Goal: Task Accomplishment & Management: Use online tool/utility

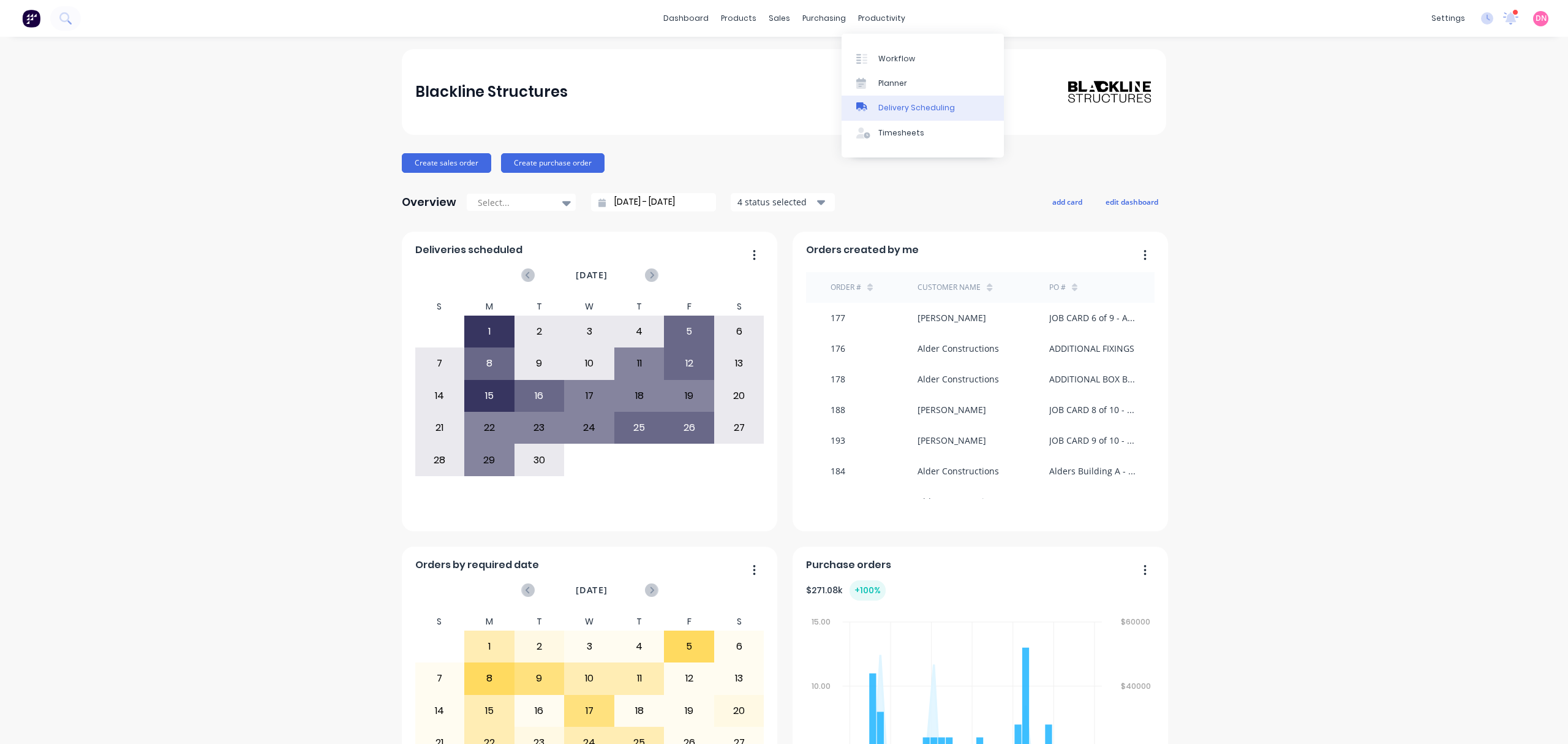
click at [902, 101] on link "Delivery Scheduling" at bounding box center [923, 108] width 163 height 25
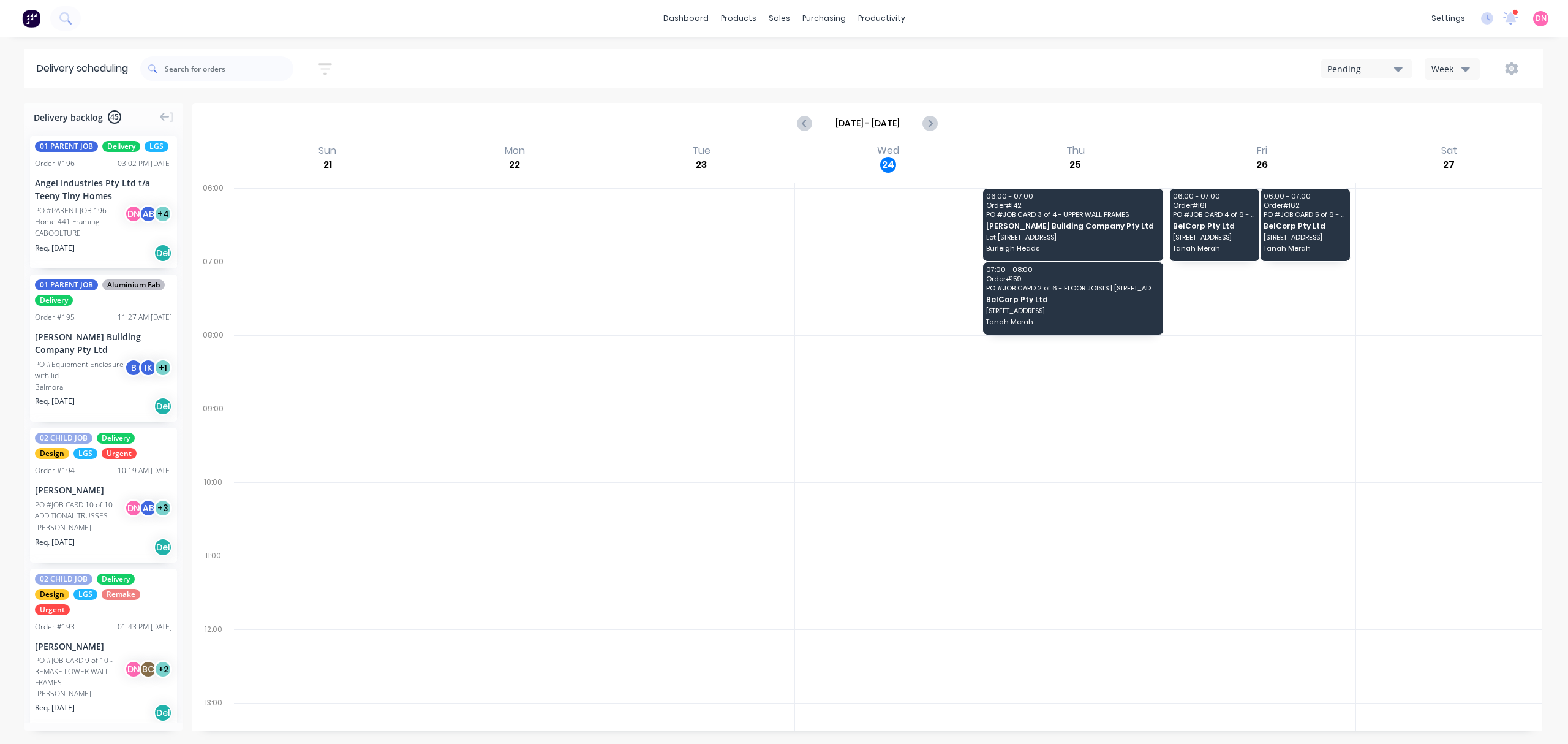
click at [1456, 58] on button "Week" at bounding box center [1452, 69] width 55 height 22
click at [1466, 124] on div "Vehicle" at bounding box center [1486, 126] width 121 height 25
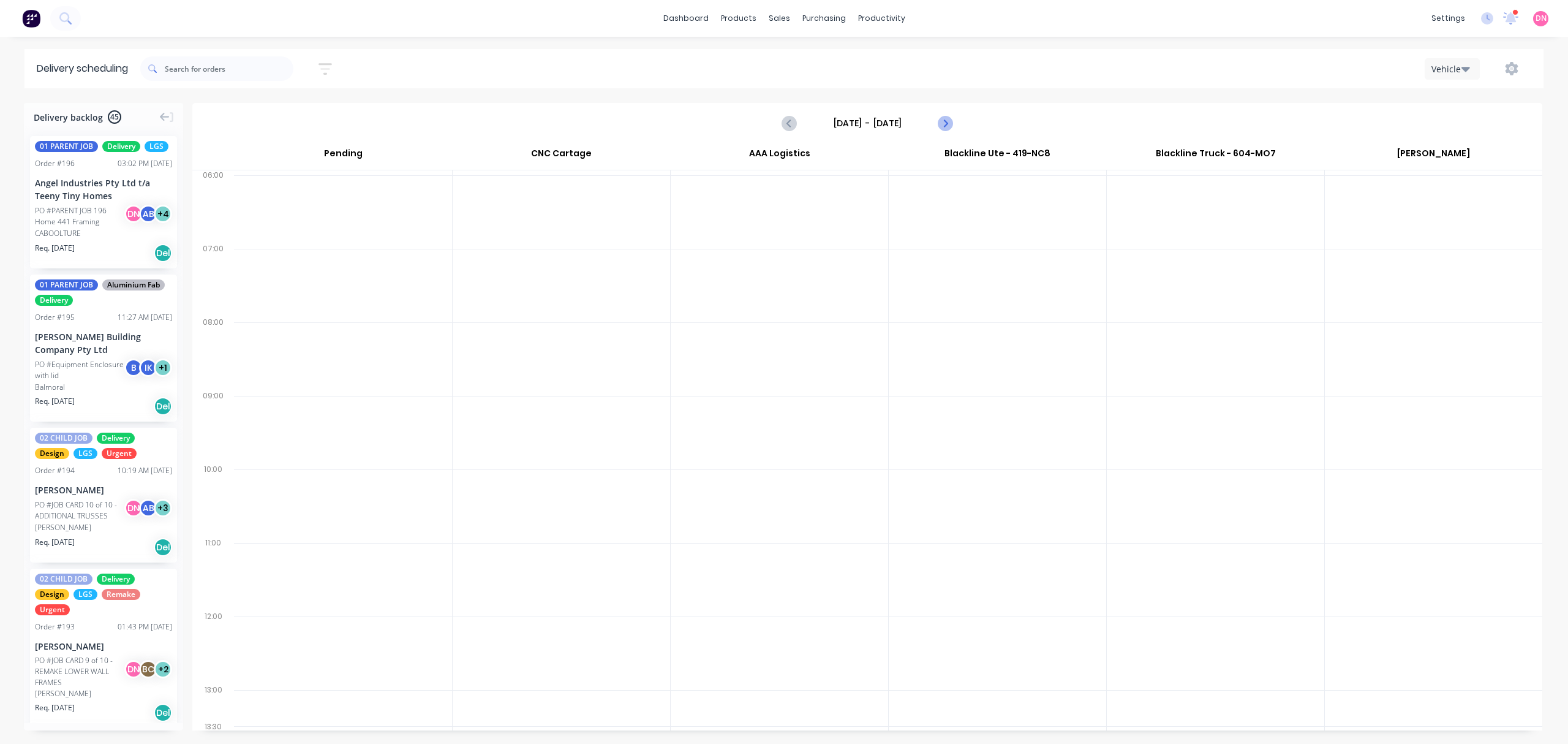
click at [949, 133] on button "Next page" at bounding box center [945, 124] width 25 height 25
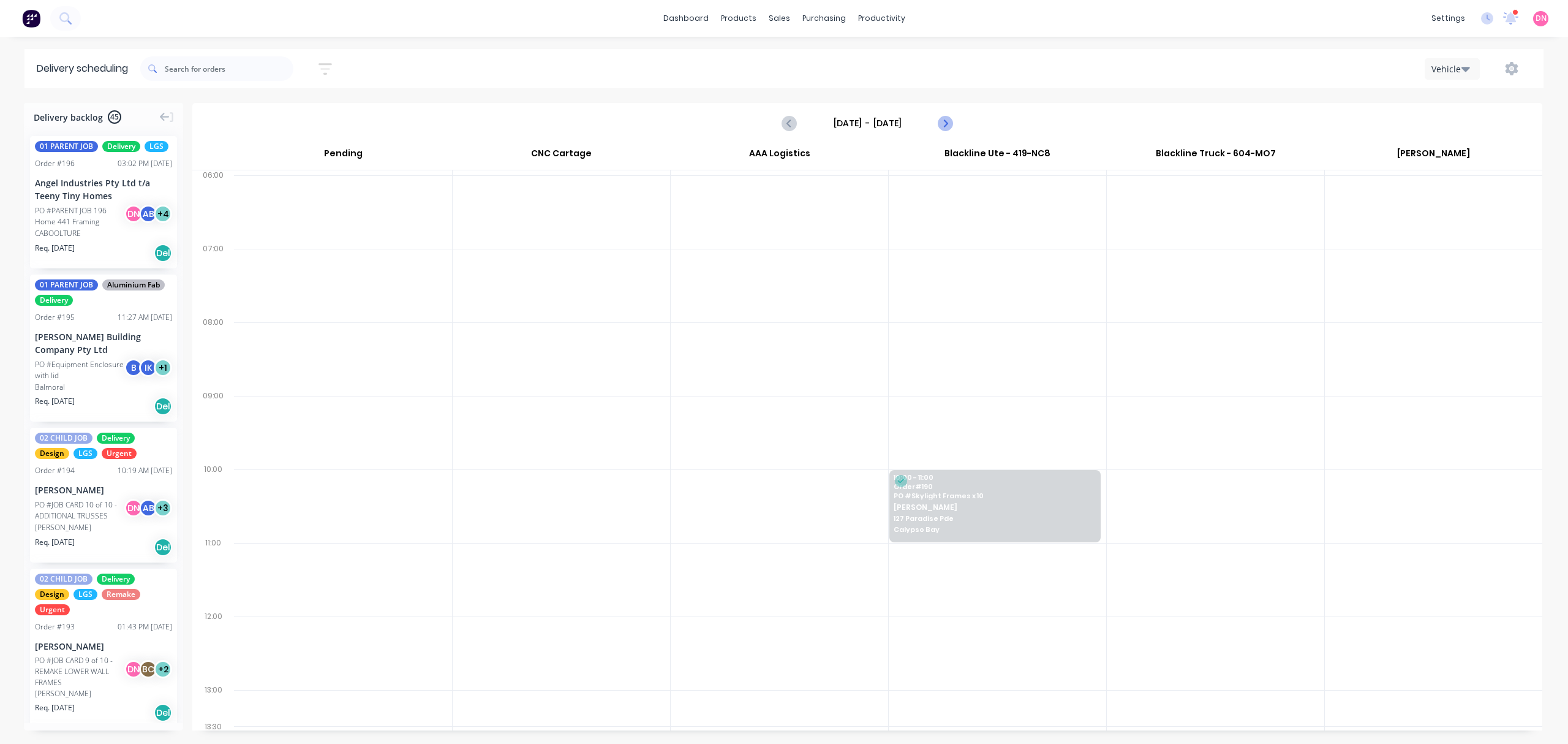
click at [949, 133] on button "Next page" at bounding box center [945, 124] width 25 height 25
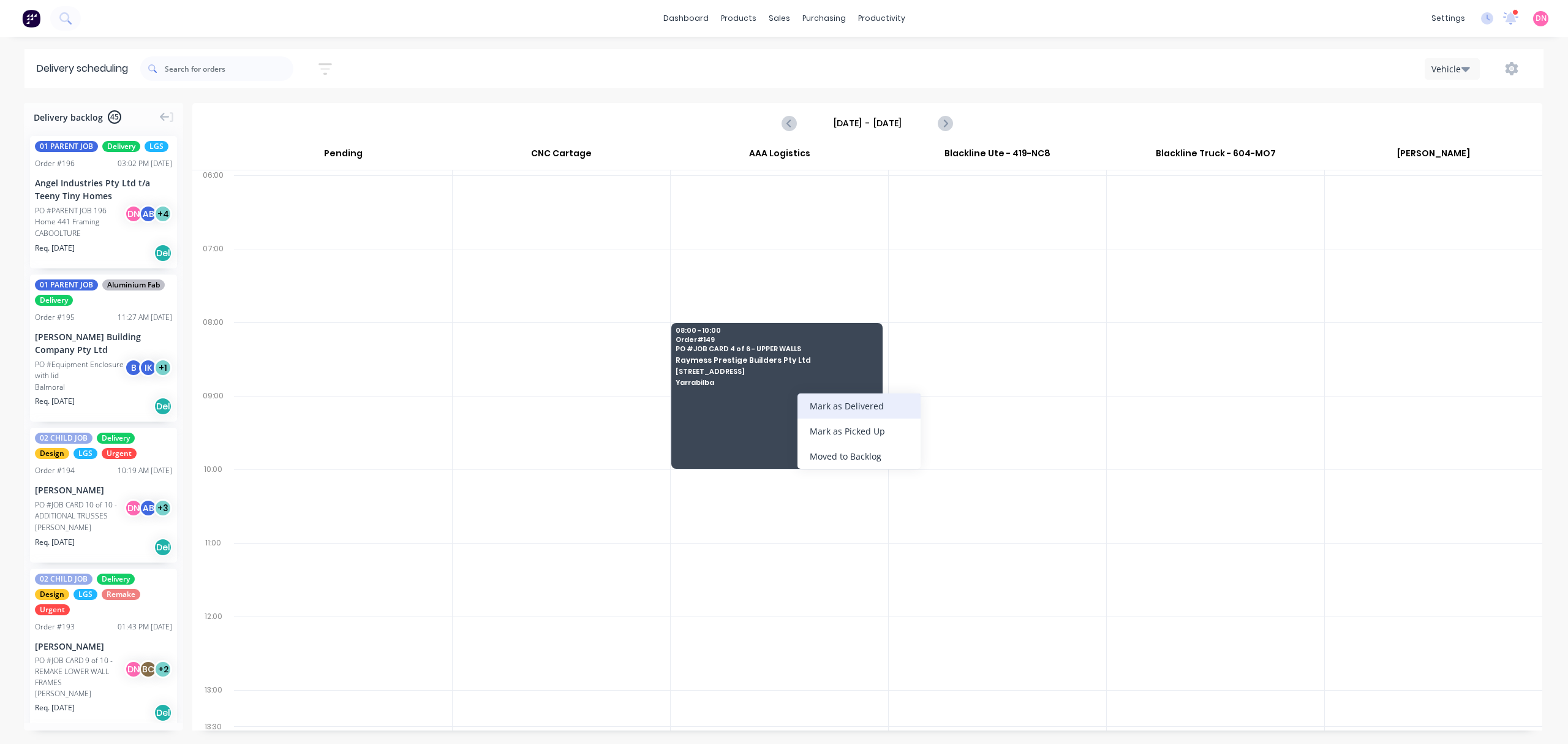
click at [847, 403] on div "Mark as Delivered" at bounding box center [859, 406] width 124 height 25
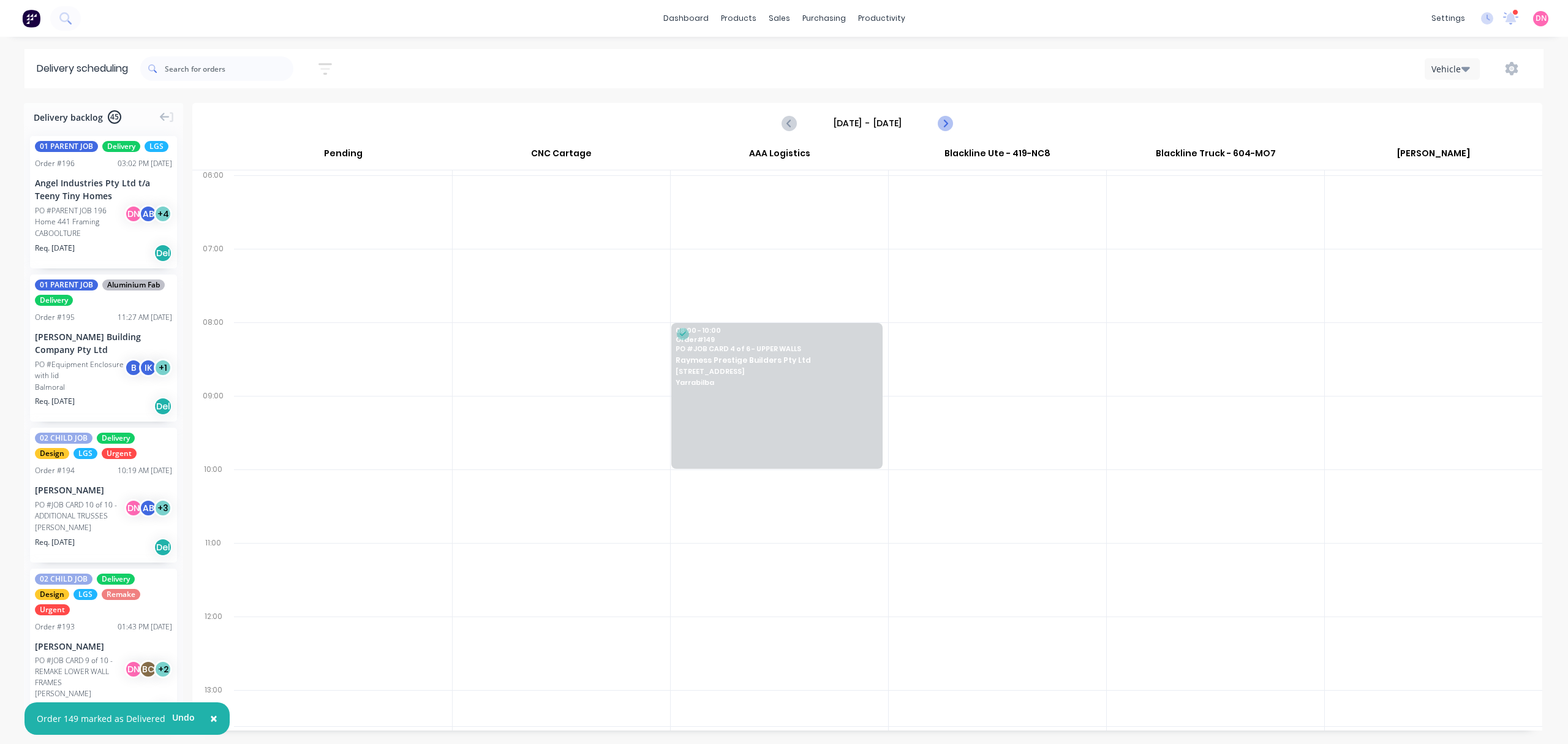
click at [949, 116] on icon "Next page" at bounding box center [945, 124] width 15 height 15
type input "[DATE] - [DATE]"
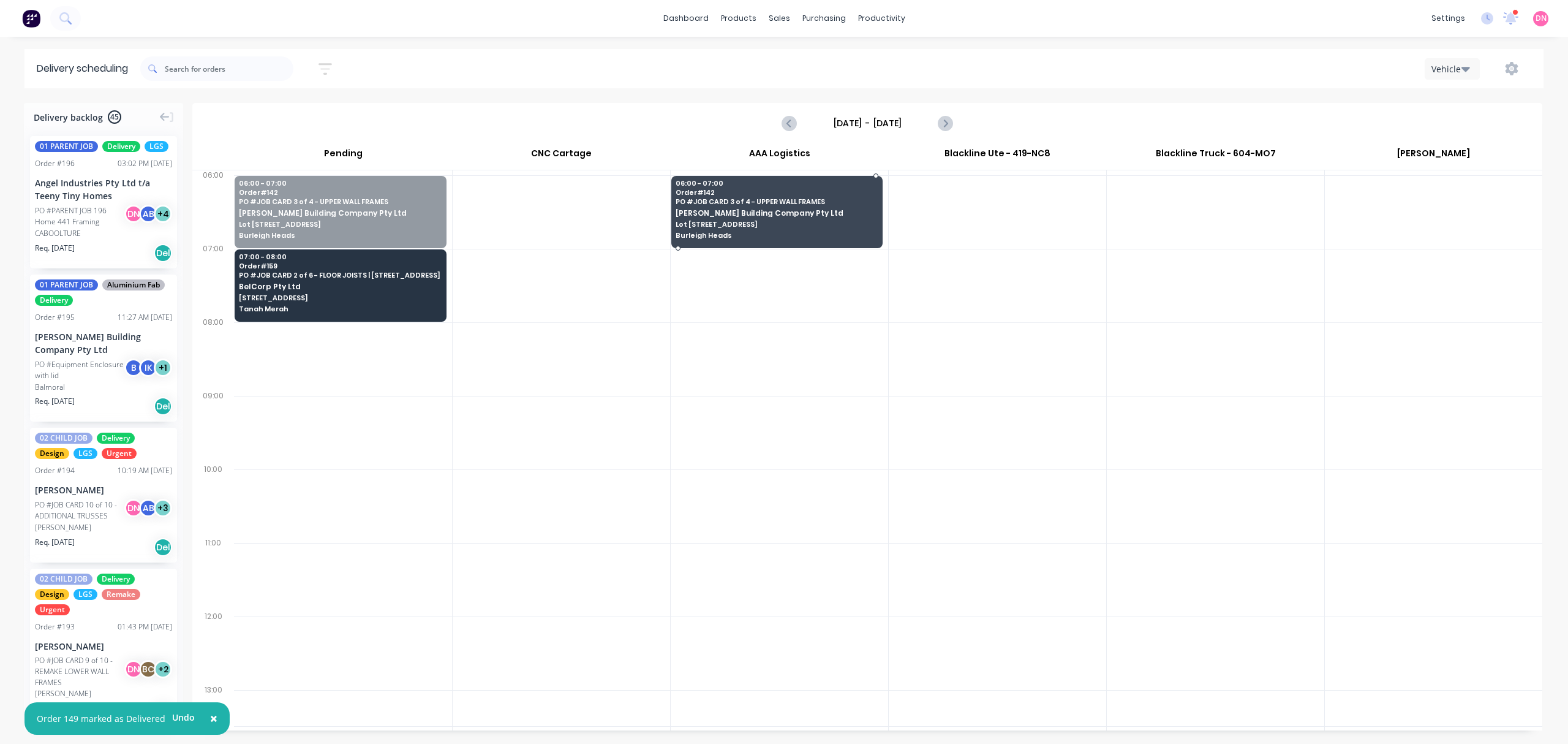
drag, startPoint x: 367, startPoint y: 216, endPoint x: 711, endPoint y: 208, distance: 344.1
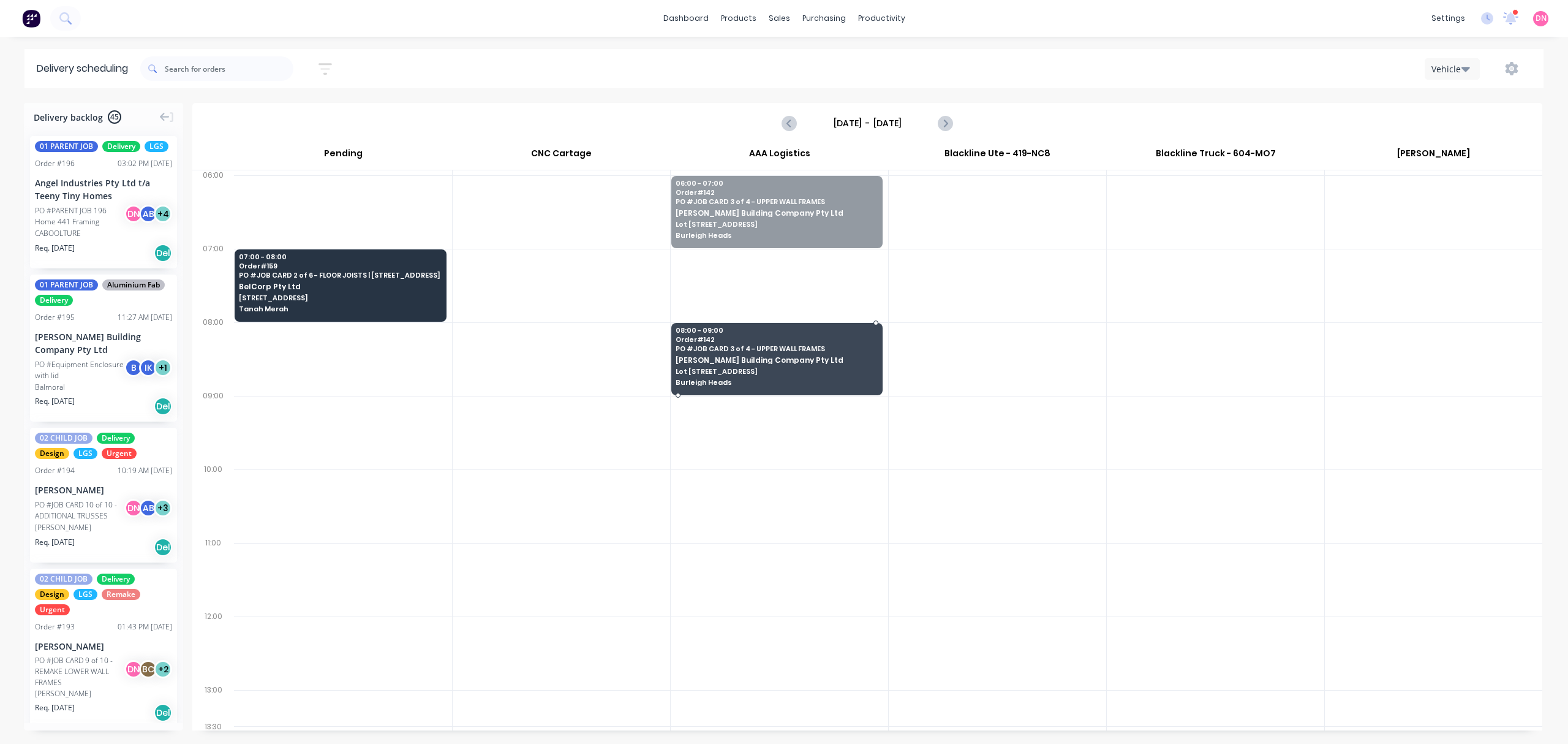
drag, startPoint x: 800, startPoint y: 209, endPoint x: 808, endPoint y: 352, distance: 143.2
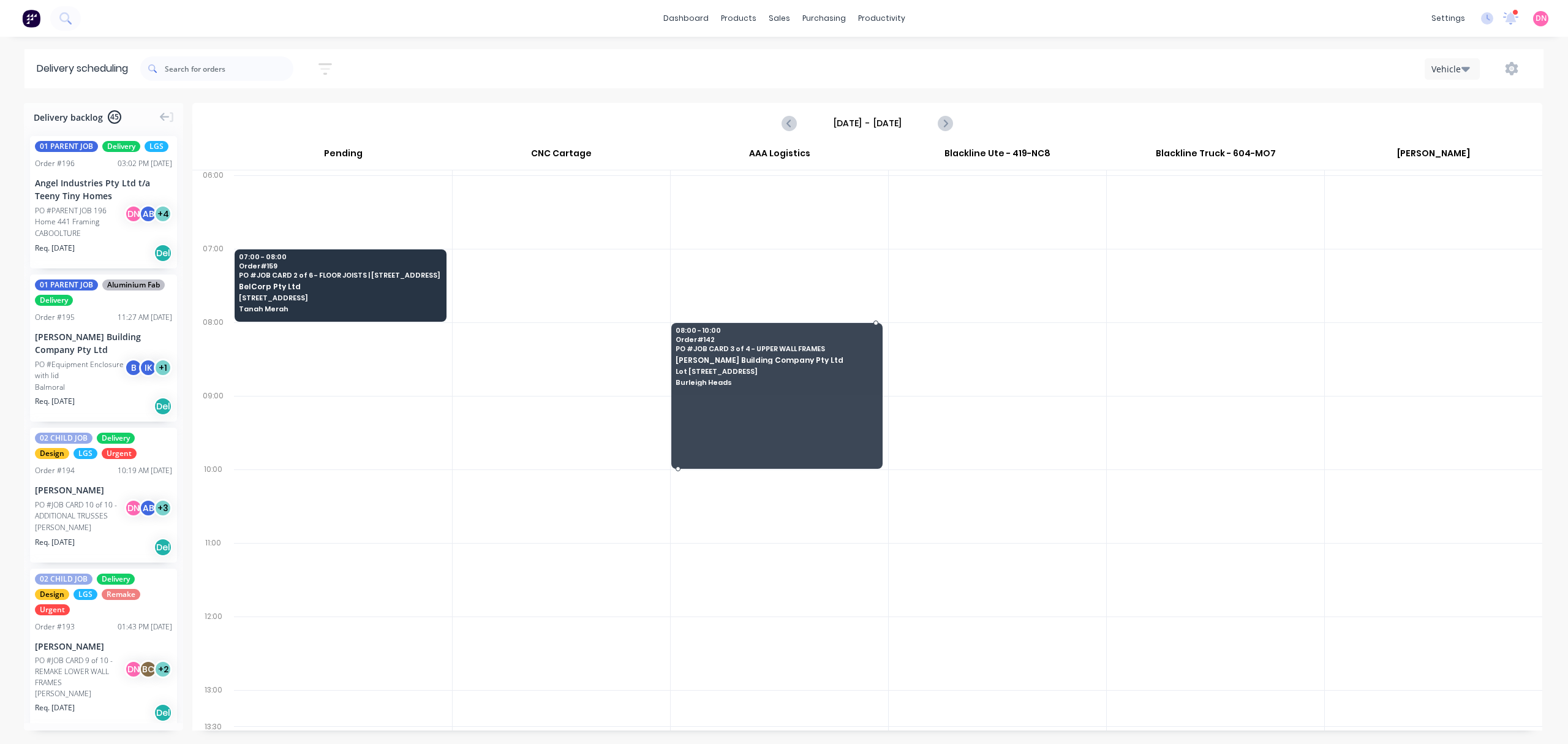
drag, startPoint x: 808, startPoint y: 395, endPoint x: 814, endPoint y: 461, distance: 66.3
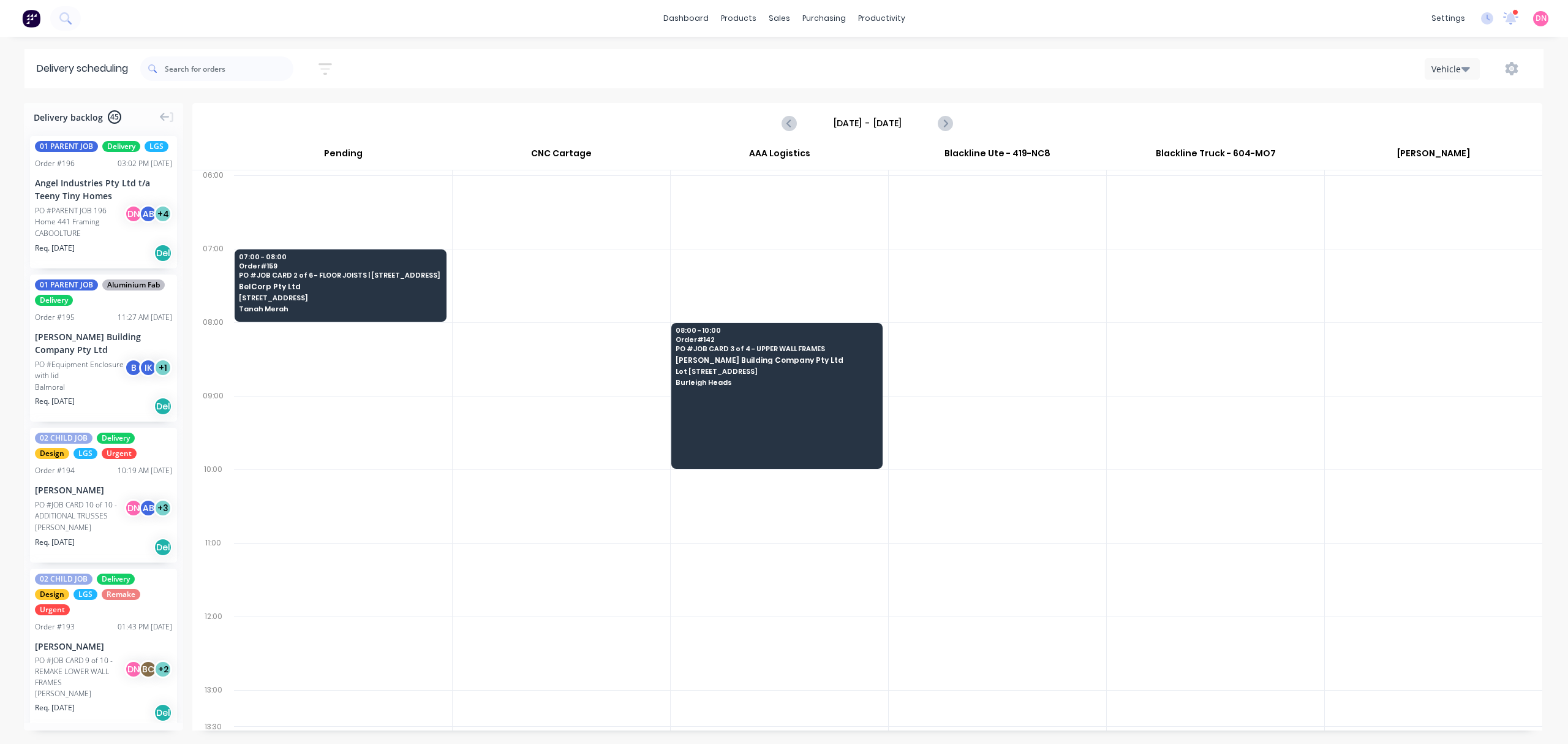
click at [939, 386] on div at bounding box center [998, 359] width 217 height 74
